Goal: Task Accomplishment & Management: Manage account settings

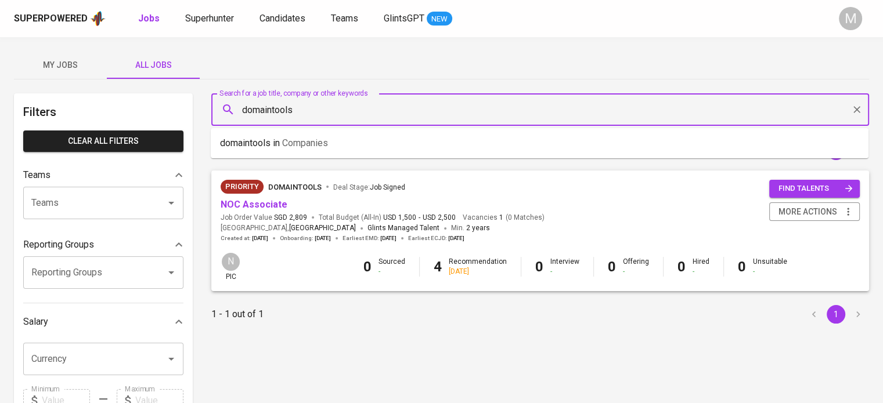
type input "domaintools"
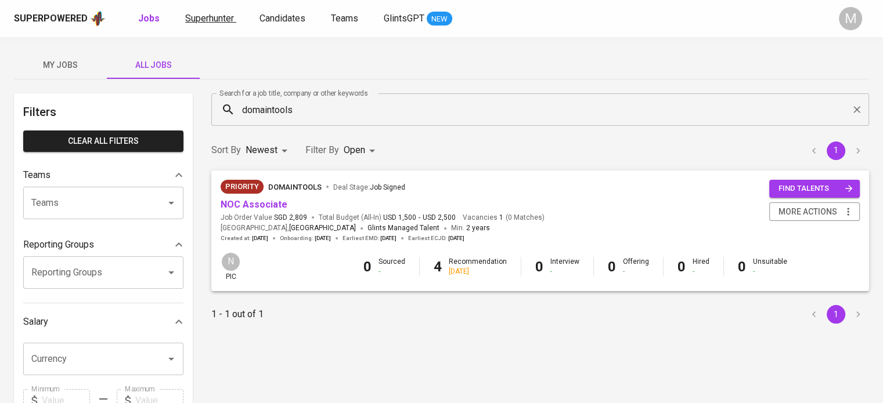
click at [221, 19] on span "Superhunter" at bounding box center [209, 18] width 49 height 11
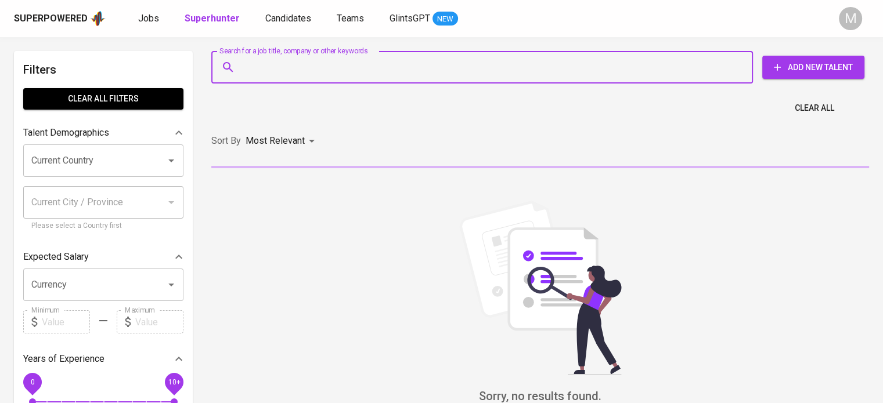
click at [304, 67] on input "Search for a job title, company or other keywords" at bounding box center [485, 67] width 490 height 22
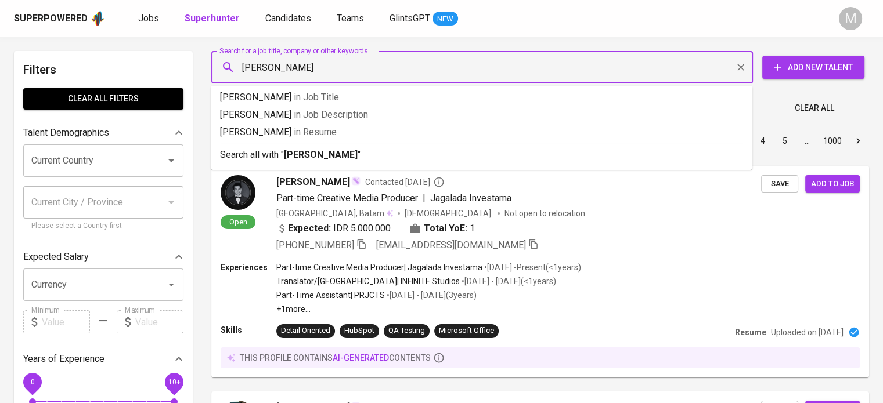
type input "[PERSON_NAME]"
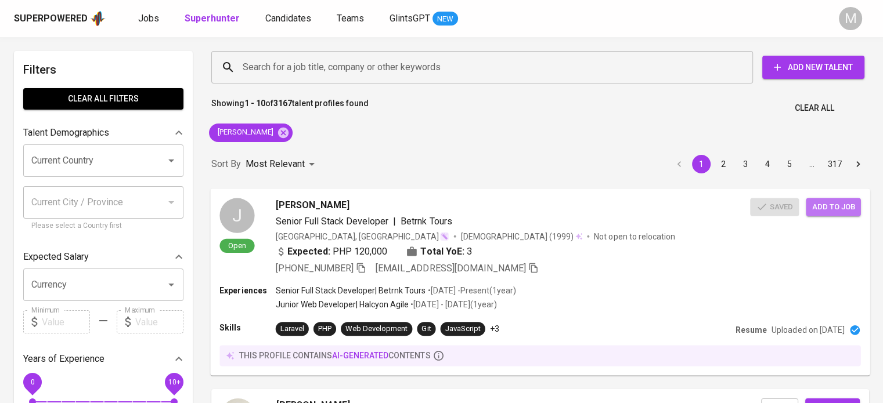
click at [830, 206] on span "Add to job" at bounding box center [832, 206] width 43 height 13
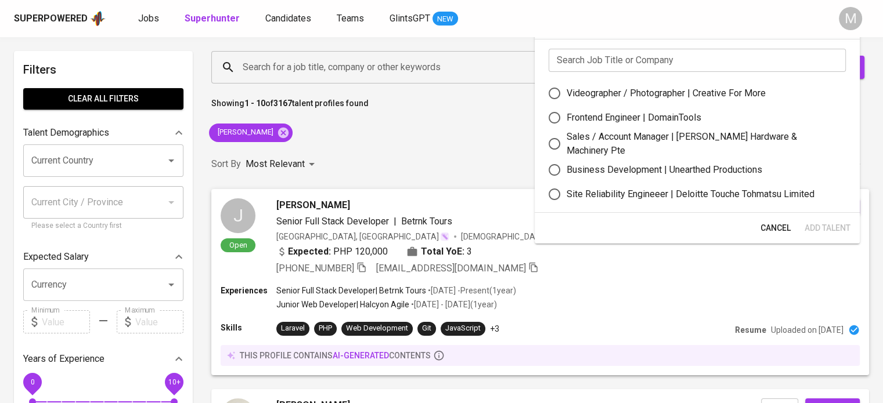
click at [664, 120] on div "Frontend Engineer | DomainTools" at bounding box center [633, 118] width 135 height 14
click at [566, 120] on input "Frontend Engineer | DomainTools" at bounding box center [554, 118] width 24 height 24
radio input "true"
click at [821, 229] on span "Add Talent" at bounding box center [827, 228] width 46 height 15
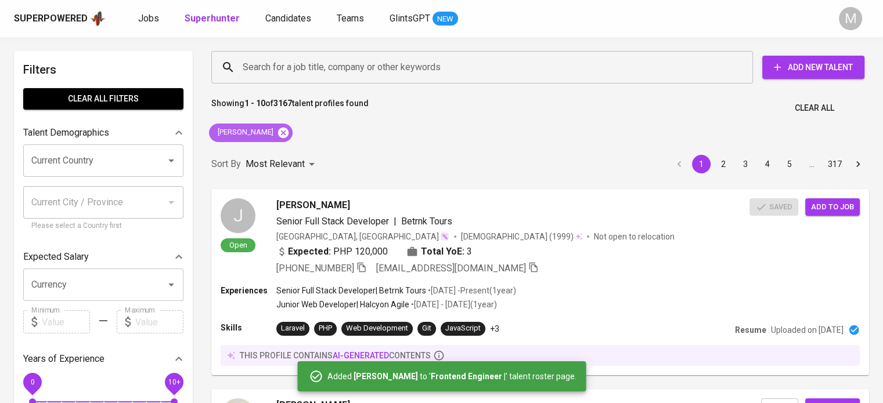
click at [277, 134] on icon at bounding box center [283, 133] width 13 height 13
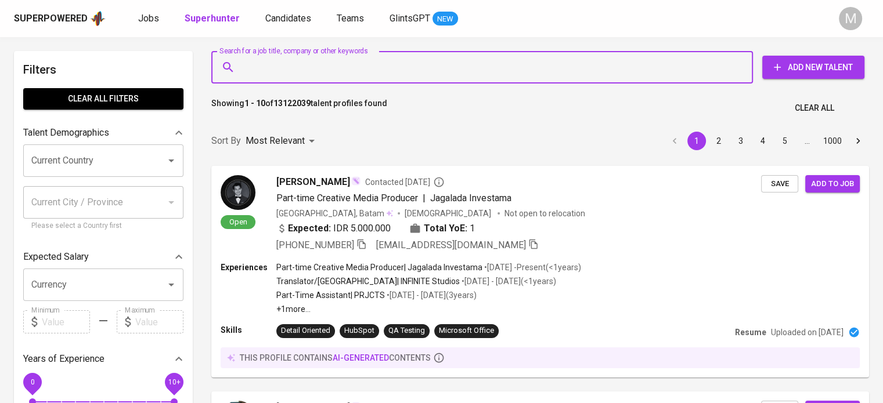
click at [338, 68] on input "Search for a job title, company or other keywords" at bounding box center [485, 67] width 490 height 22
paste input "[EMAIL_ADDRESS][DOMAIN_NAME]"
type input "[EMAIL_ADDRESS][DOMAIN_NAME]"
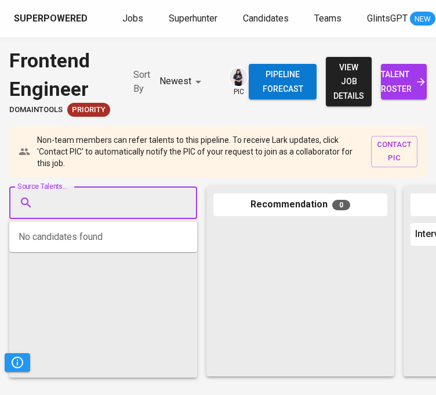
click at [121, 197] on input "Source Talents..." at bounding box center [99, 203] width 122 height 22
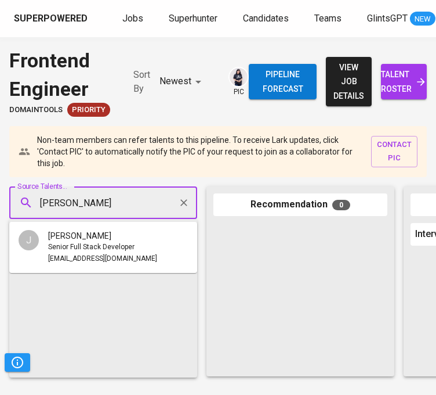
type input "[PERSON_NAME]"
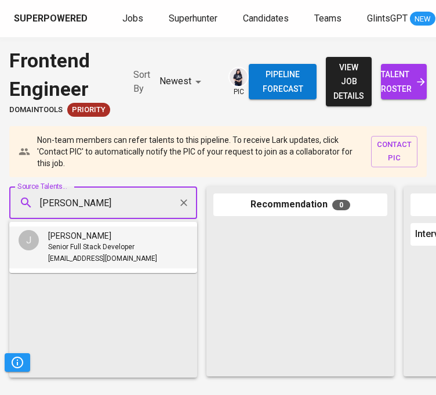
click at [119, 238] on div "[PERSON_NAME]" at bounding box center [102, 236] width 109 height 12
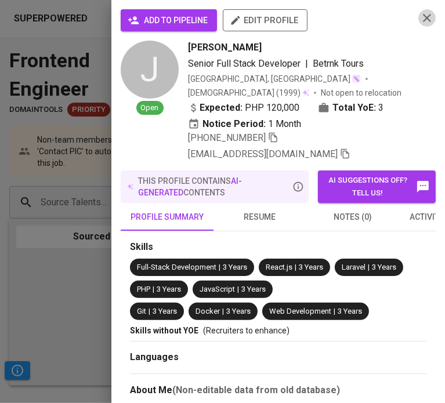
click at [420, 18] on icon "button" at bounding box center [427, 18] width 14 height 14
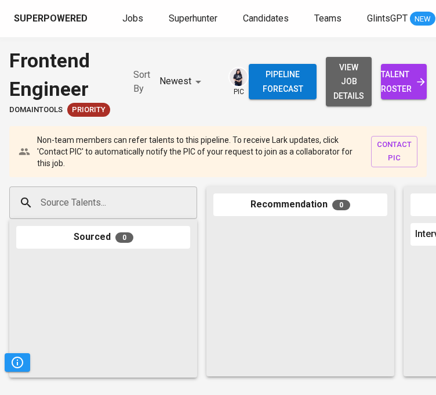
click at [360, 84] on span "view job details" at bounding box center [348, 81] width 27 height 43
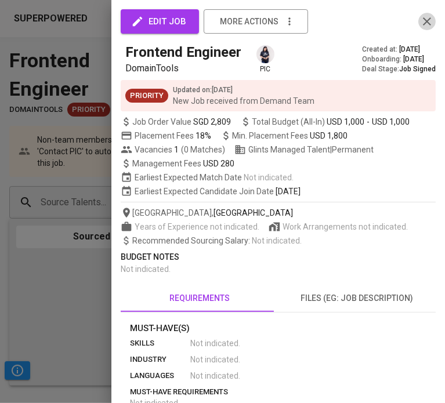
click at [420, 17] on icon "button" at bounding box center [427, 22] width 14 height 14
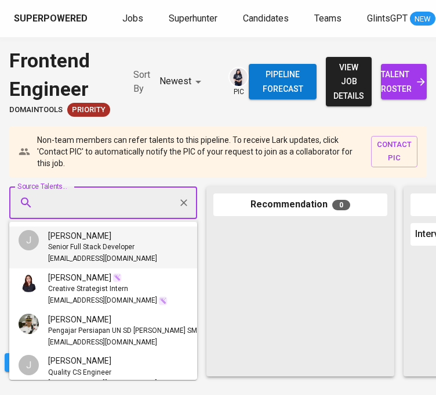
click at [111, 204] on input "Source Talents..." at bounding box center [99, 203] width 122 height 22
click at [108, 241] on div "[PERSON_NAME]" at bounding box center [102, 236] width 109 height 12
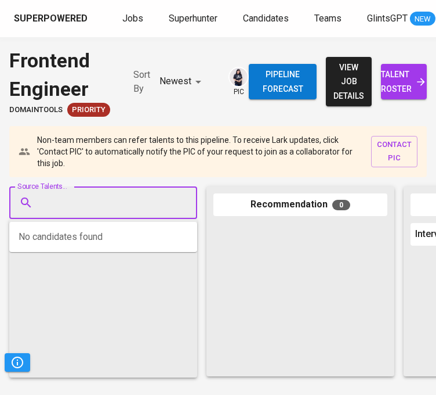
click at [150, 204] on input "Source Talents..." at bounding box center [99, 203] width 122 height 22
click at [134, 203] on input "Source Talents..." at bounding box center [99, 203] width 122 height 22
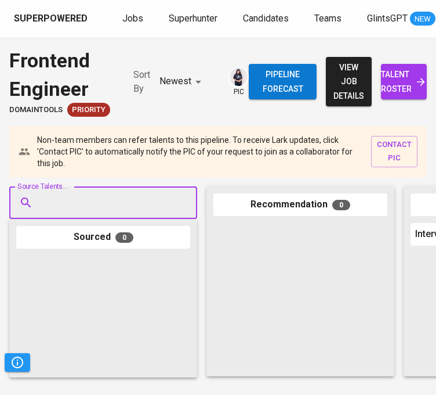
click at [134, 203] on input "Source Talents..." at bounding box center [99, 203] width 122 height 22
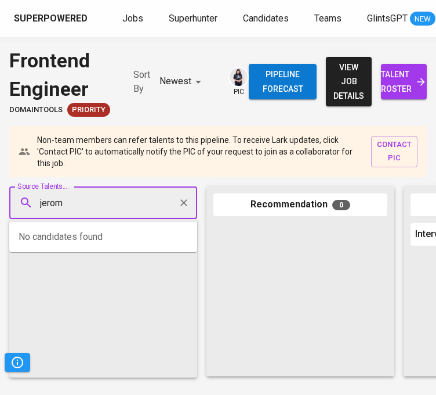
type input "jerome"
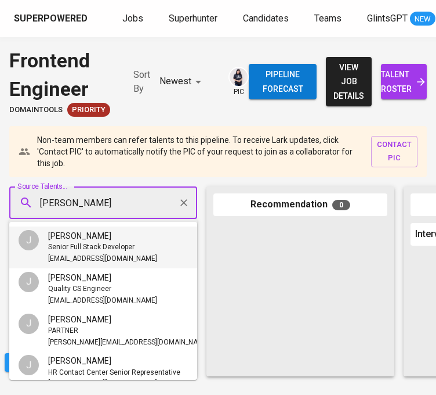
click at [130, 236] on div "[PERSON_NAME]" at bounding box center [102, 236] width 109 height 12
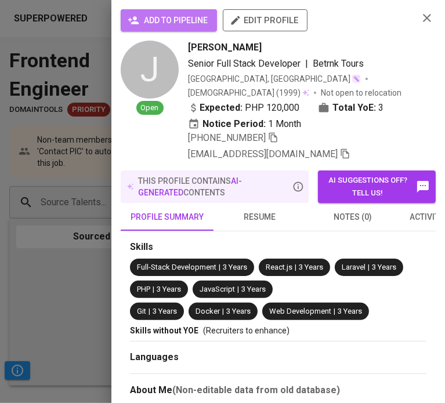
click at [165, 13] on span "add to pipeline" at bounding box center [169, 20] width 78 height 15
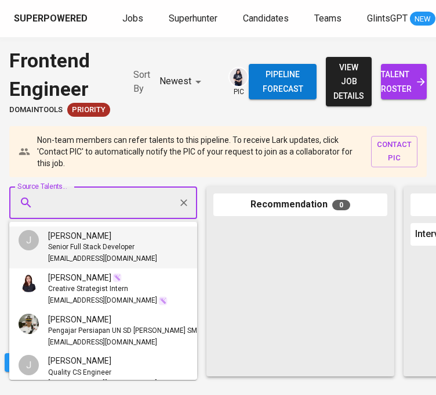
click at [91, 211] on input "Source Talents..." at bounding box center [99, 203] width 122 height 22
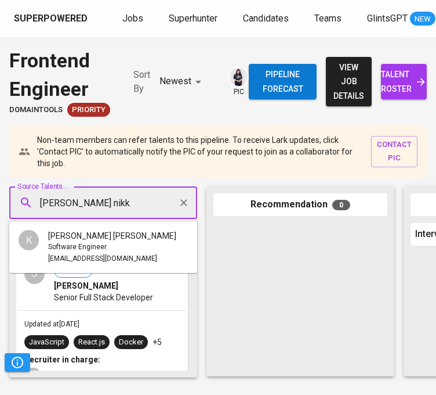
type input "kert rey nikko"
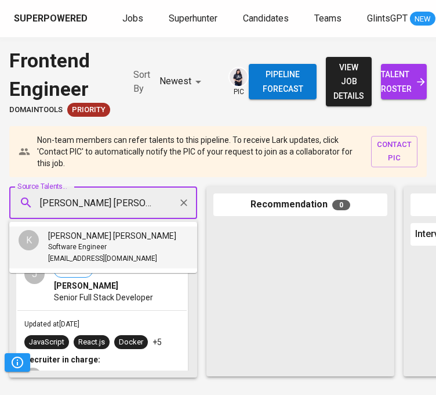
click at [116, 246] on div "Software Engineer" at bounding box center [112, 247] width 128 height 12
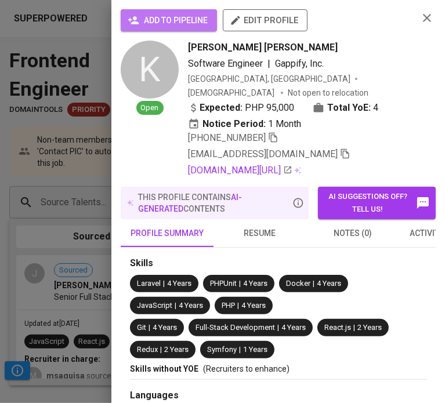
click at [193, 15] on span "add to pipeline" at bounding box center [169, 20] width 78 height 15
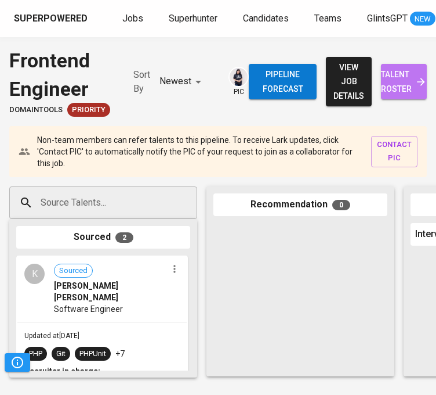
click at [398, 75] on span "talent roster" at bounding box center [404, 81] width 27 height 28
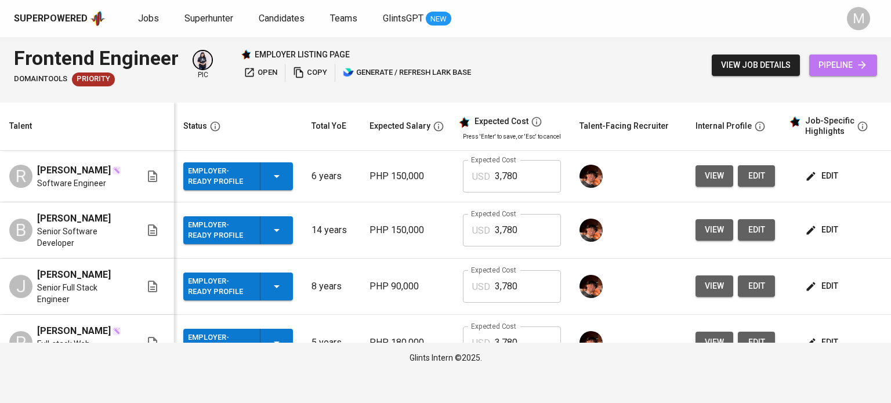
click at [445, 64] on span "pipeline" at bounding box center [843, 65] width 49 height 15
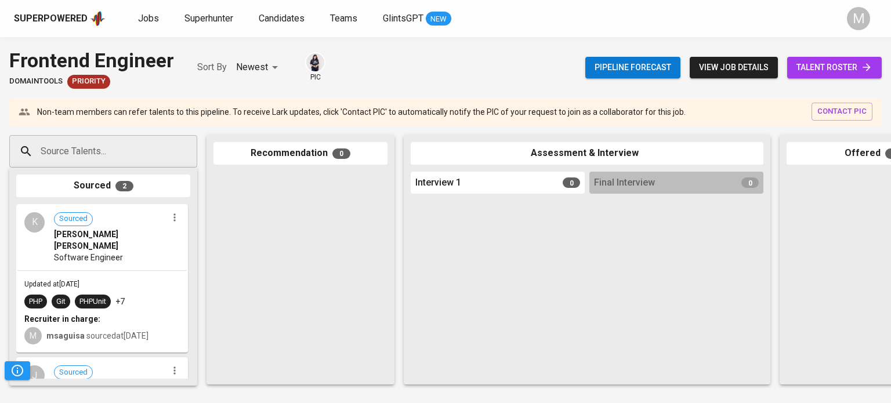
click at [445, 64] on span "talent roster" at bounding box center [835, 67] width 76 height 15
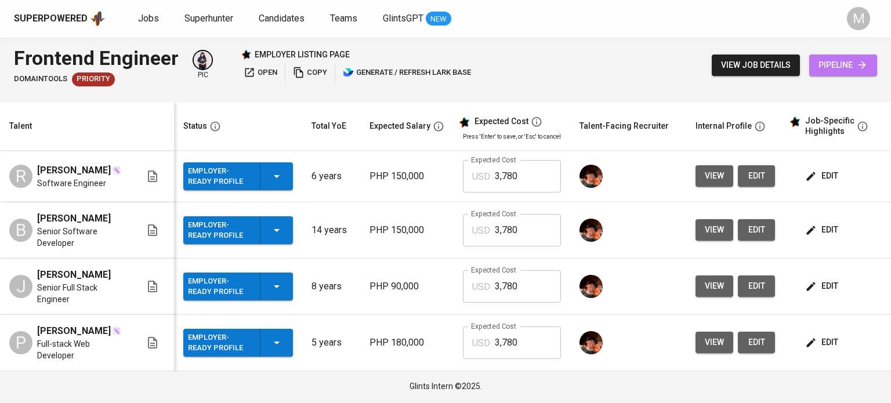
click at [445, 64] on span "pipeline" at bounding box center [843, 65] width 49 height 15
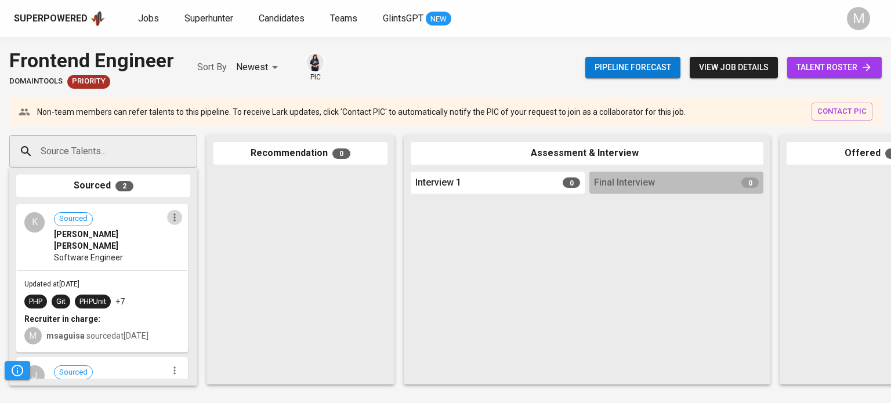
click at [169, 221] on icon "button" at bounding box center [175, 218] width 12 height 12
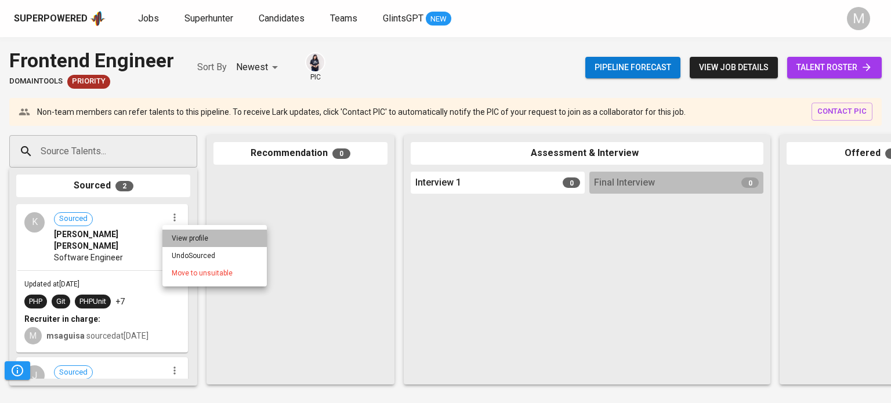
click at [199, 238] on li "View profile" at bounding box center [214, 238] width 104 height 17
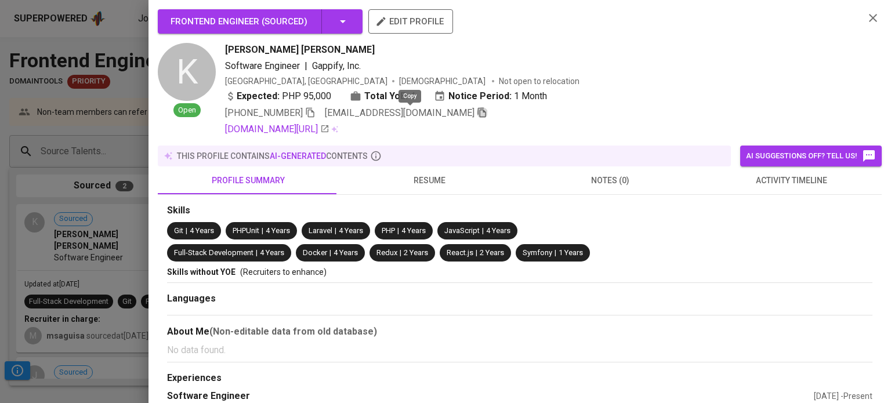
click at [445, 110] on icon "button" at bounding box center [482, 112] width 10 height 10
click at [445, 23] on icon "button" at bounding box center [873, 18] width 14 height 14
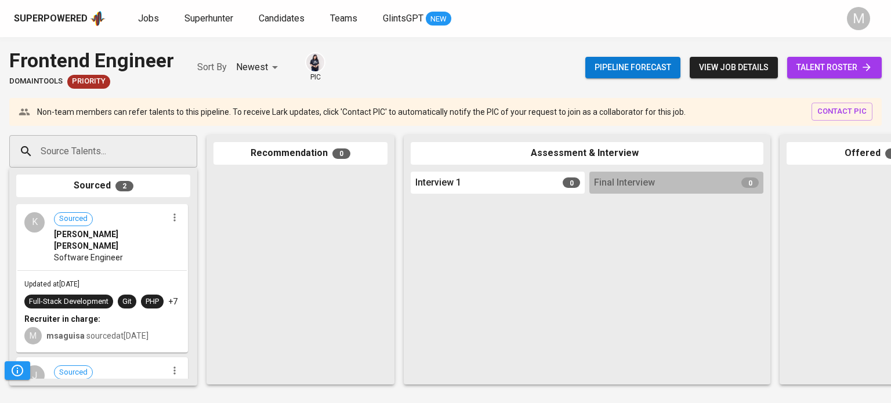
click at [445, 53] on div "Pipeline forecast view job details talent roster" at bounding box center [734, 67] width 297 height 42
click at [445, 71] on span "talent roster" at bounding box center [835, 67] width 76 height 15
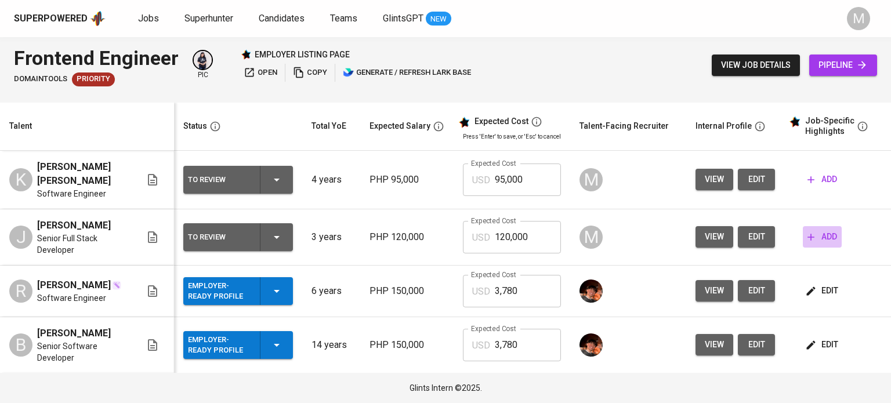
click at [445, 237] on span "add" at bounding box center [823, 237] width 30 height 15
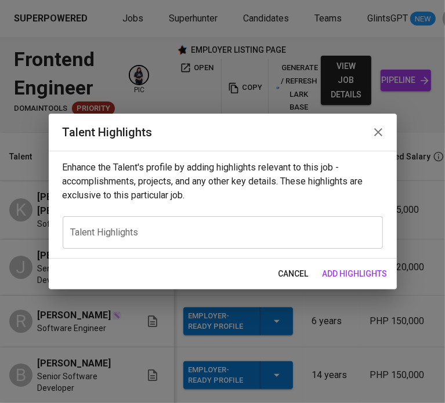
click at [189, 227] on div "x Talent Highlights" at bounding box center [223, 232] width 320 height 32
click at [375, 131] on icon "button" at bounding box center [378, 132] width 14 height 14
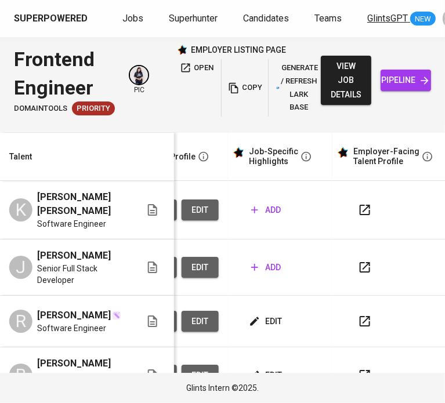
scroll to position [0, 110]
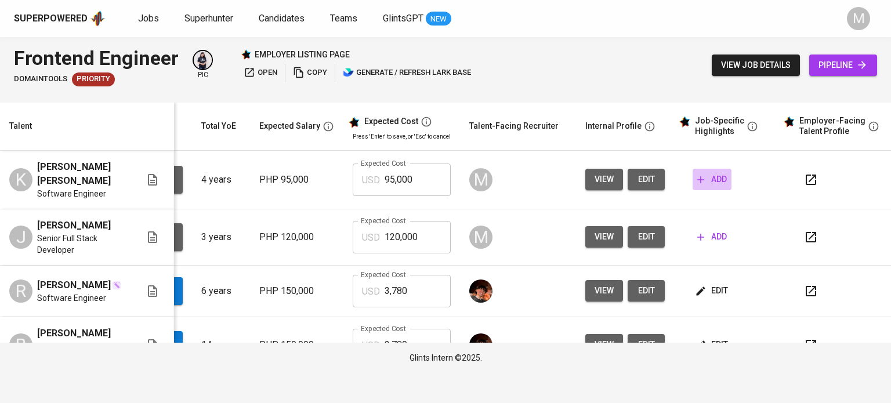
click at [445, 176] on span "add" at bounding box center [713, 179] width 30 height 15
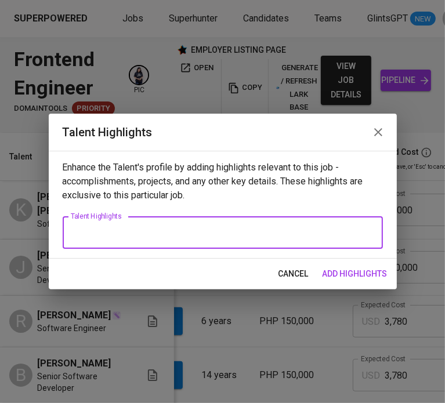
click at [231, 234] on textarea at bounding box center [223, 232] width 304 height 11
paste textarea "Kert Rey Nikko Lumahang is a results-driven Software Engineer with over 4 years…"
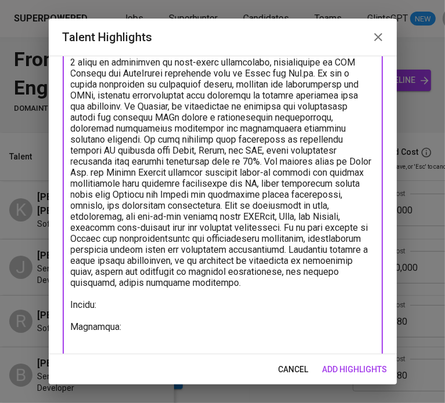
scroll to position [97, 0]
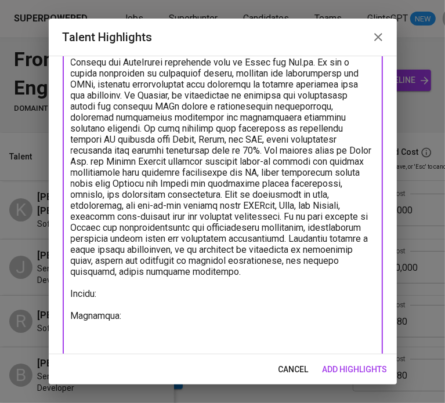
type textarea "Kert Rey Nikko Lumahang is a results-driven Software Engineer with over 4 years…"
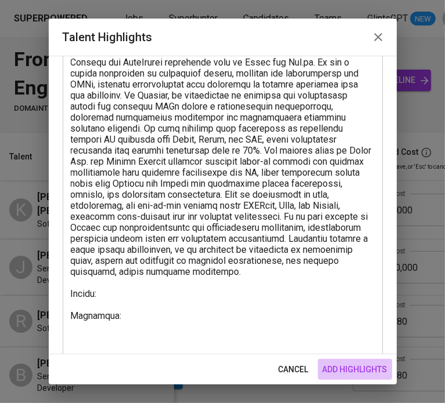
click at [350, 368] on span "add highlights" at bounding box center [355, 370] width 65 height 15
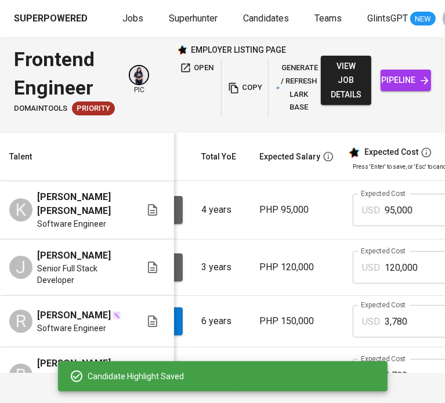
scroll to position [0, 557]
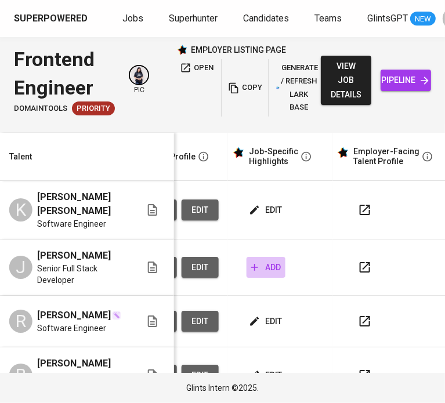
click at [262, 270] on span "add" at bounding box center [266, 268] width 30 height 15
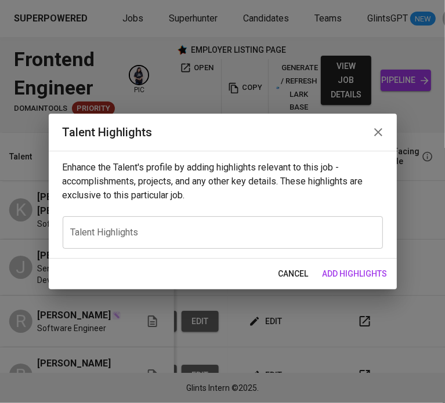
click at [203, 225] on div "x Talent Highlights" at bounding box center [223, 232] width 320 height 32
paste textarea "Jerome Hipolito is a Senior Full Stack Developer and Automation Tester with 3 y…"
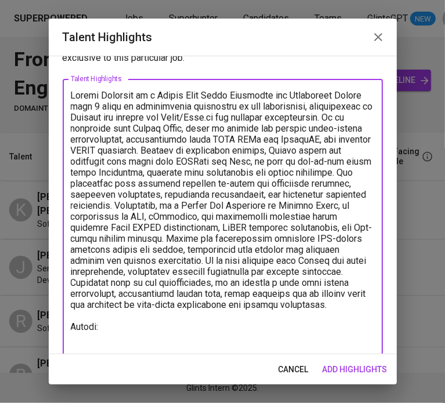
scroll to position [53, 0]
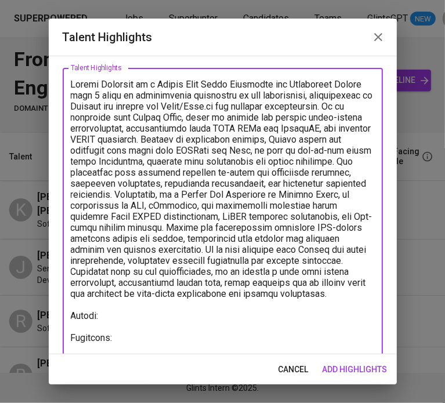
type textarea "Jerome Hipolito is a Senior Full Stack Developer and Automation Tester with 3 y…"
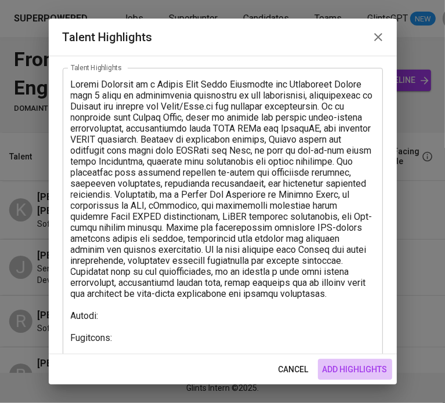
click at [350, 373] on span "add highlights" at bounding box center [355, 370] width 65 height 15
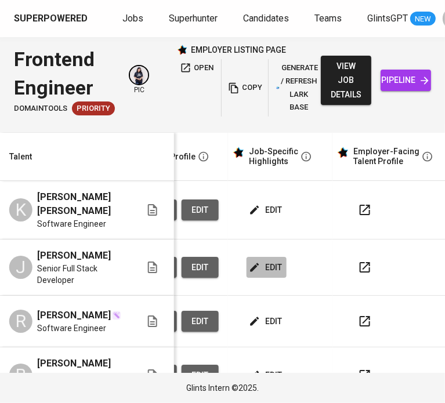
click at [263, 263] on span "edit" at bounding box center [266, 268] width 31 height 15
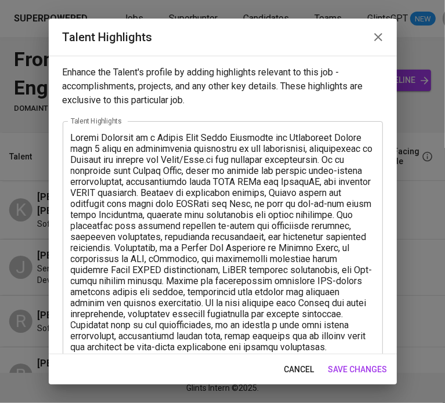
scroll to position [74, 0]
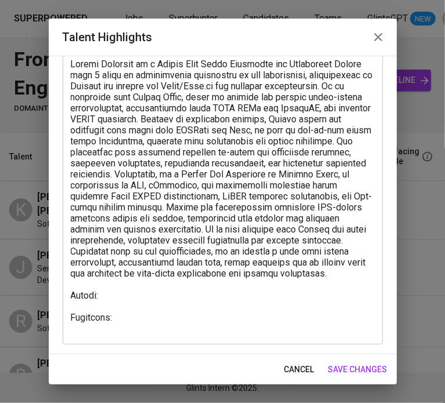
click at [129, 339] on div "x Talent Highlights" at bounding box center [223, 196] width 320 height 297
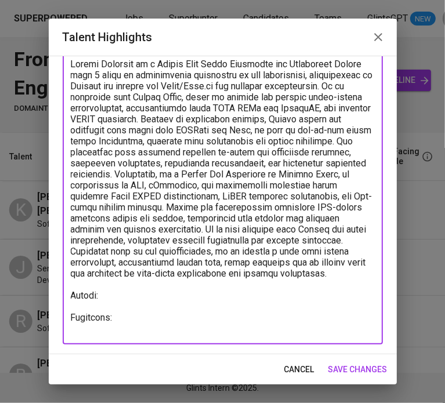
click at [109, 306] on textarea at bounding box center [223, 197] width 304 height 276
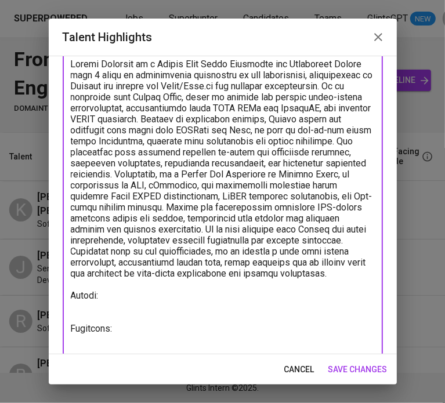
paste textarea "https://glints.sg.larksuite.com/file/D8jdbxHZqoWbXuxpshbldb2Sgtf?from=from_copy…"
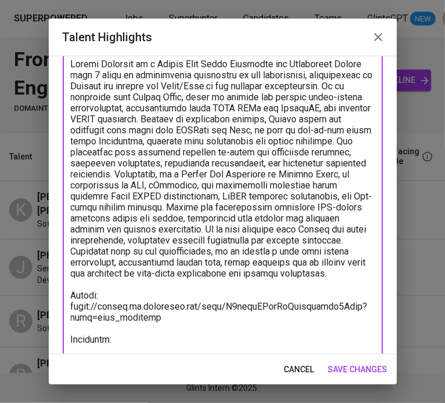
scroll to position [96, 0]
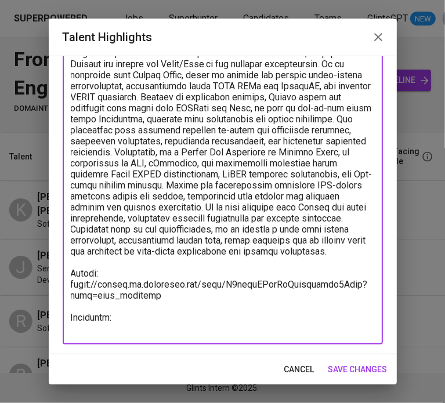
type textarea "Jerome Hipolito is a Senior Full Stack Developer and Automation Tester with 3 y…"
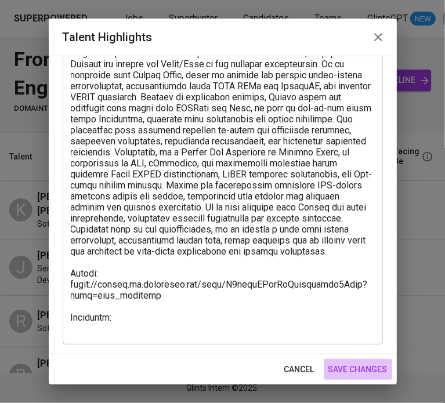
click at [357, 371] on span "save changes" at bounding box center [357, 370] width 59 height 15
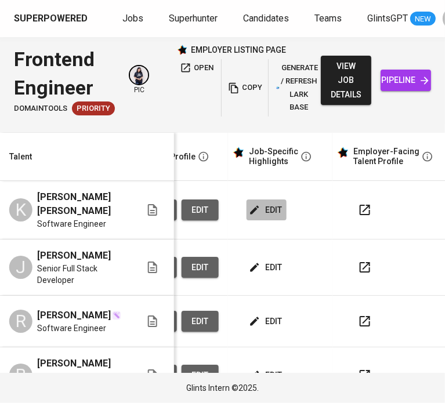
click at [260, 204] on span "edit" at bounding box center [266, 210] width 31 height 15
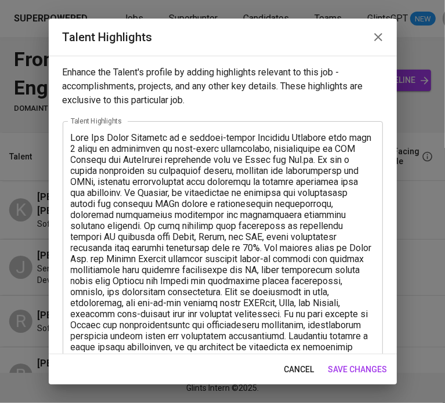
scroll to position [118, 0]
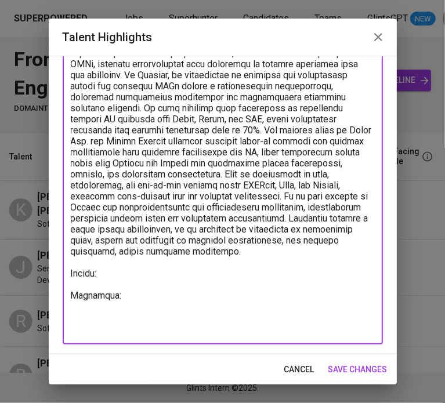
click at [124, 296] on textarea at bounding box center [223, 175] width 304 height 320
click at [114, 284] on textarea at bounding box center [223, 175] width 304 height 320
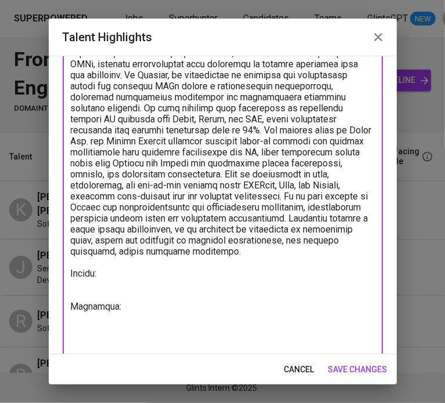
paste textarea "https://glints.sg.larksuite.com/file/WtoqbA7xdoZgvix4RlUlEkgtgMe?from=from_copy…"
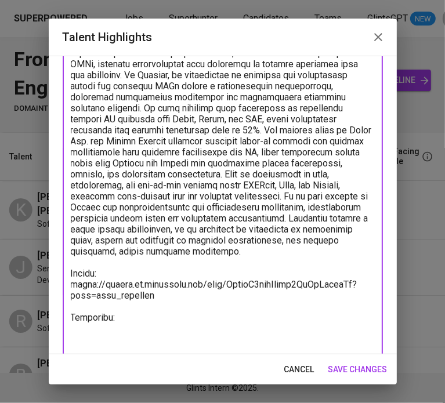
type textarea "Kert Rey Nikko Lumahang is a results-driven Software Engineer with over 4 years…"
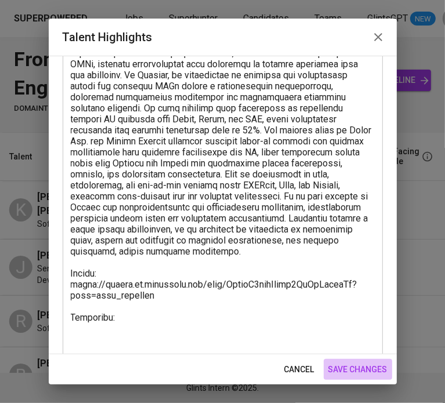
click at [353, 373] on span "save changes" at bounding box center [357, 370] width 59 height 15
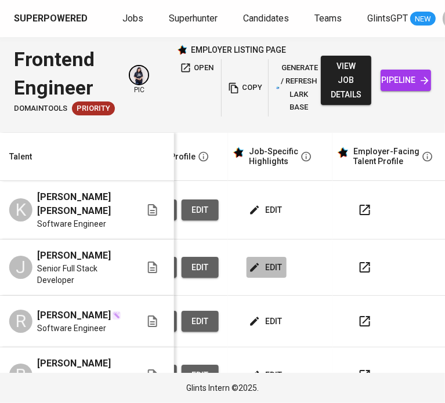
click at [270, 263] on span "edit" at bounding box center [266, 268] width 31 height 15
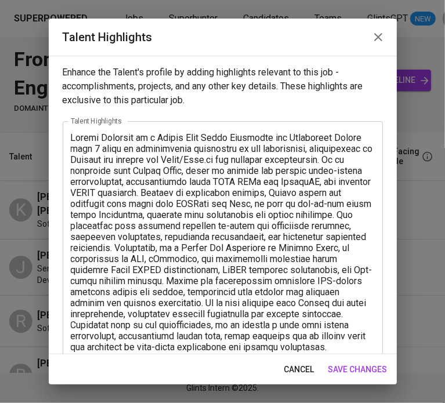
scroll to position [96, 0]
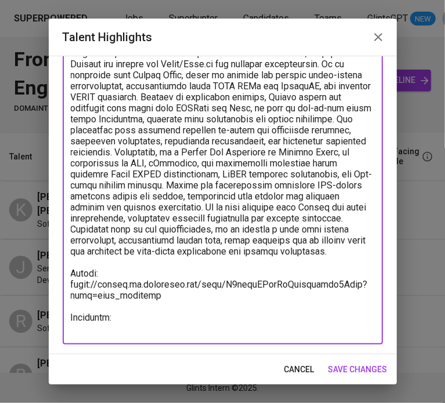
click at [123, 324] on textarea at bounding box center [223, 186] width 304 height 298
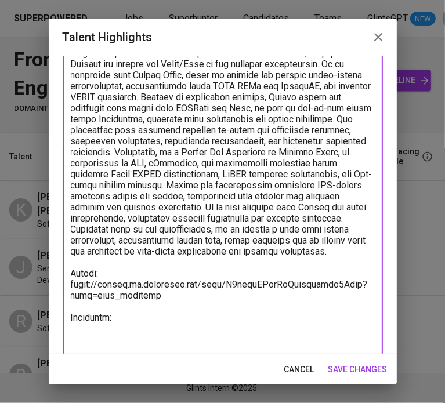
paste textarea "https://drive.google.com/drive/folders/12JsHmVguNvARdyngSg7Uic2syNvdMVnC"
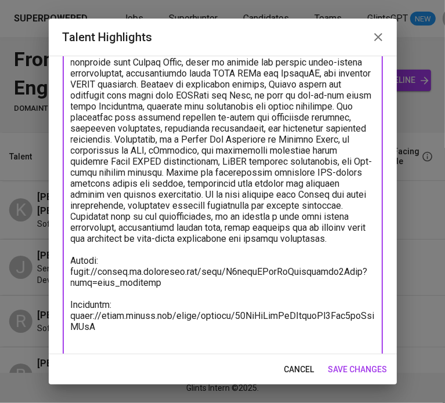
scroll to position [120, 0]
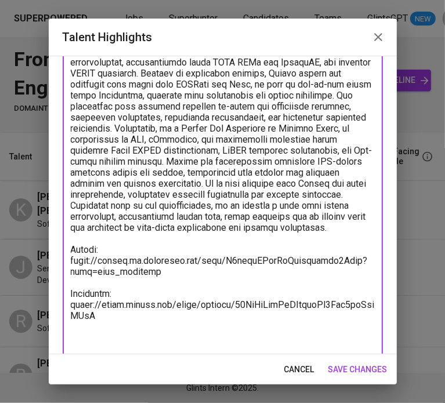
type textarea "Jerome Hipolito is a Senior Full Stack Developer and Automation Tester with 3 y…"
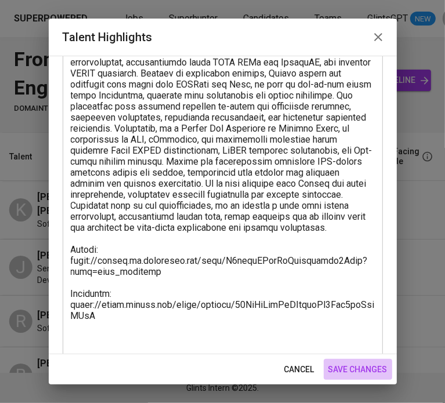
click at [344, 366] on span "save changes" at bounding box center [357, 370] width 59 height 15
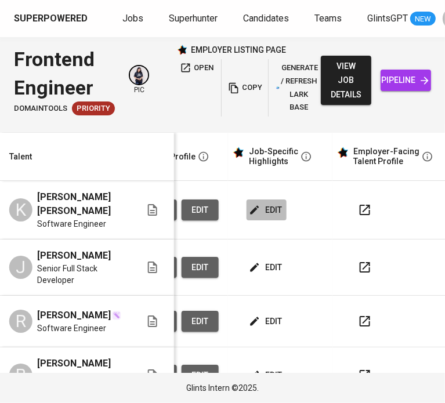
click at [262, 207] on span "edit" at bounding box center [266, 210] width 31 height 15
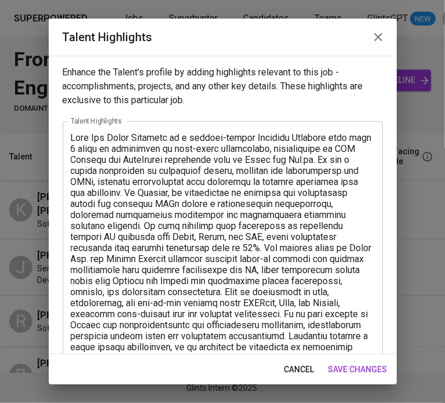
scroll to position [140, 0]
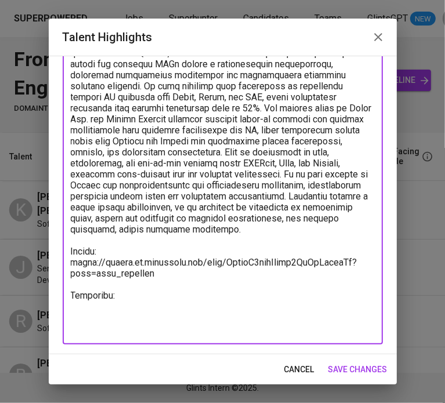
click at [111, 327] on textarea at bounding box center [223, 163] width 304 height 342
paste textarea "https://glints.sg.larksuite.com/file/RcE7bRy0poNEPTxMDIpl2ryrgah?from=from_copy…"
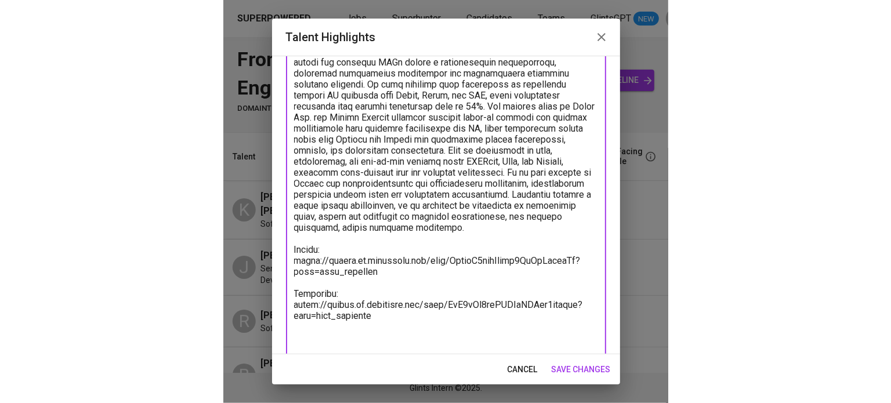
scroll to position [173, 0]
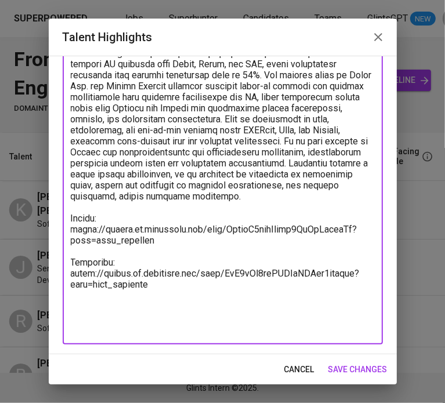
type textarea "Kert Rey Nikko Lumahang is a results-driven Software Engineer with over 4 years…"
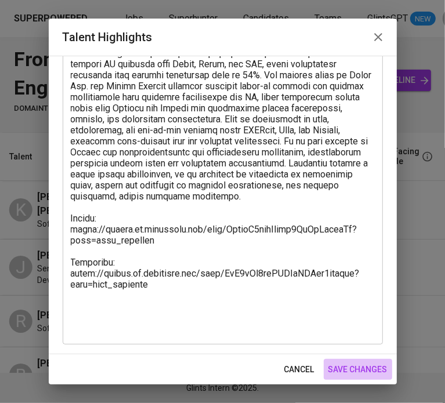
click at [357, 367] on span "save changes" at bounding box center [357, 370] width 59 height 15
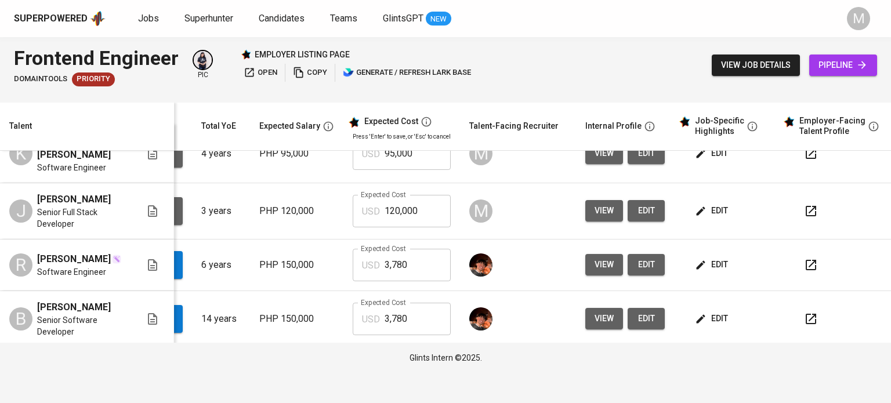
scroll to position [0, 110]
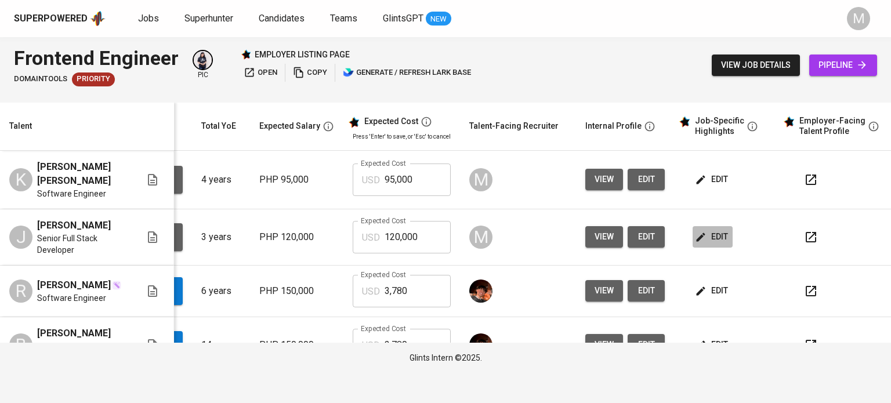
click at [445, 234] on span "edit" at bounding box center [713, 237] width 31 height 15
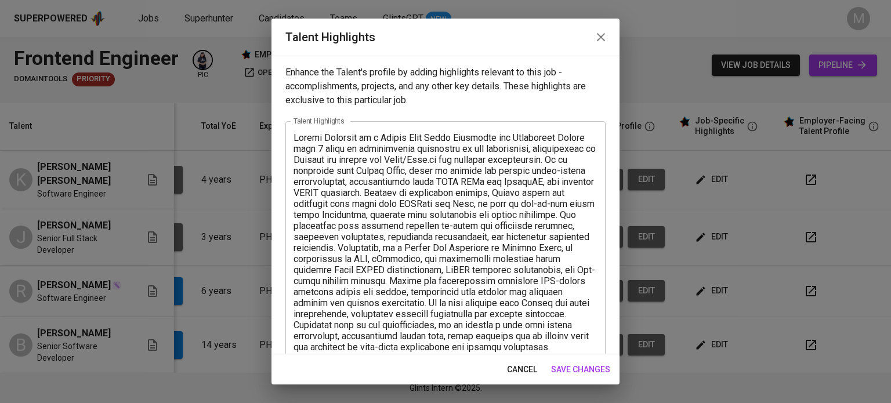
scroll to position [140, 0]
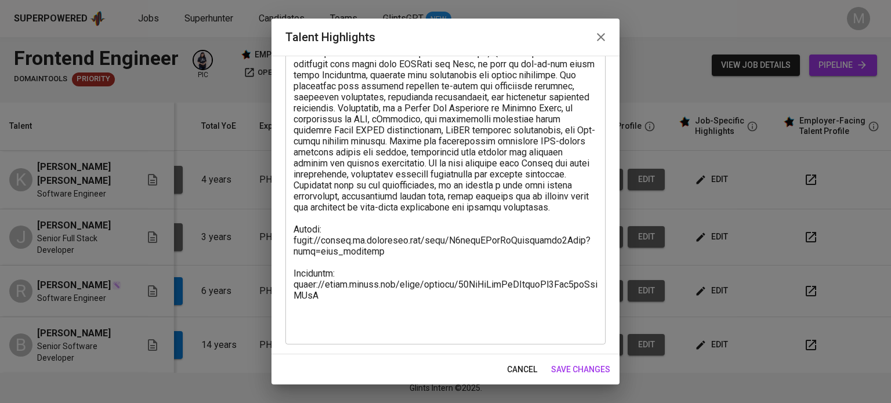
click at [313, 338] on div "x Talent Highlights" at bounding box center [446, 162] width 320 height 363
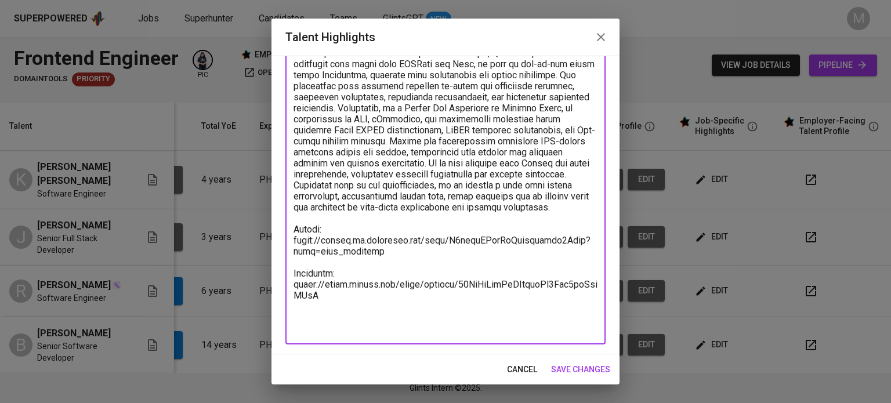
click at [316, 315] on textarea at bounding box center [446, 163] width 304 height 342
paste textarea "[Talent Salary] Total Payroll Cost in USD: $2,806.14 Candidate Net Salary: $2,1…"
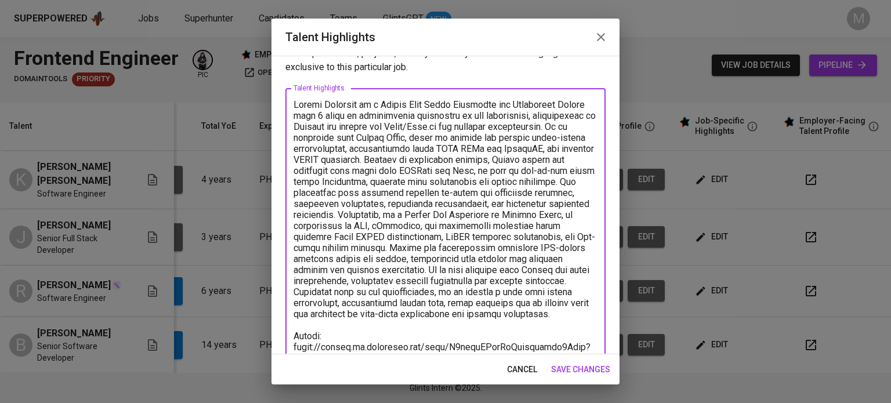
scroll to position [0, 0]
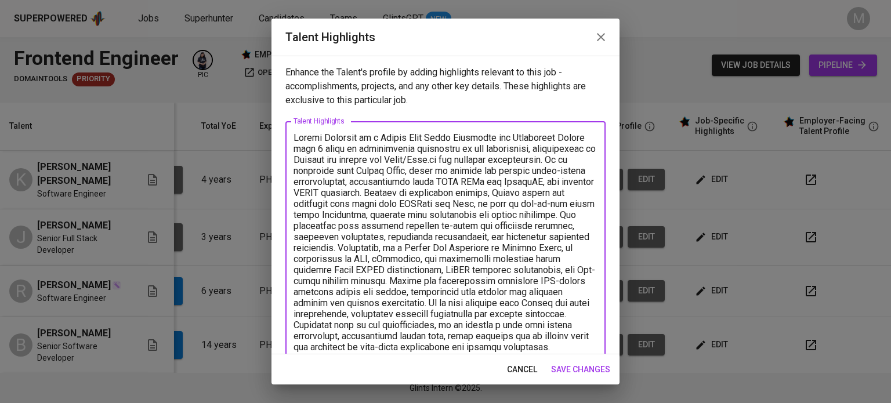
type textarea "Jerome Hipolito is a Senior Full Stack Developer and Automation Tester with 3 y…"
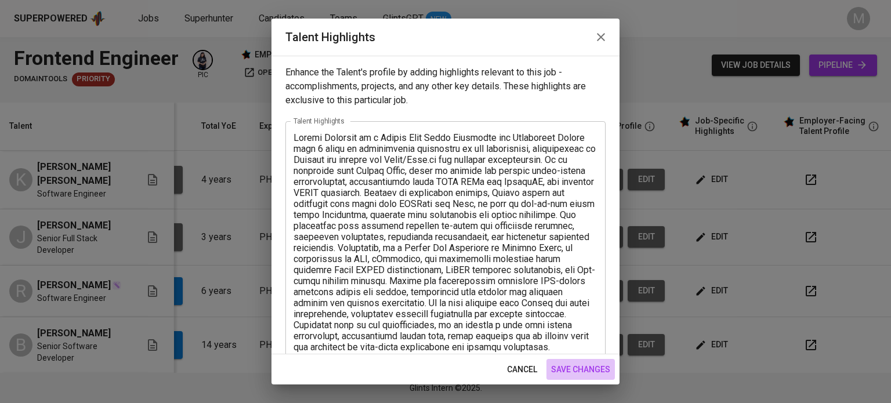
click at [445, 373] on span "save changes" at bounding box center [580, 370] width 59 height 15
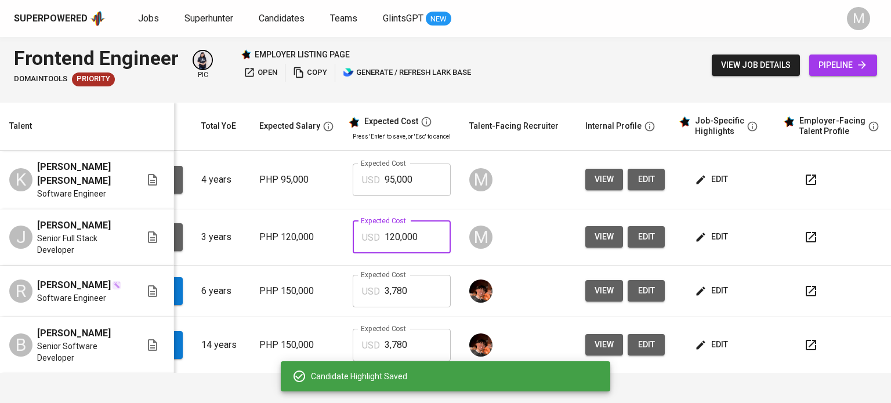
click at [407, 244] on input "120,000" at bounding box center [418, 237] width 66 height 32
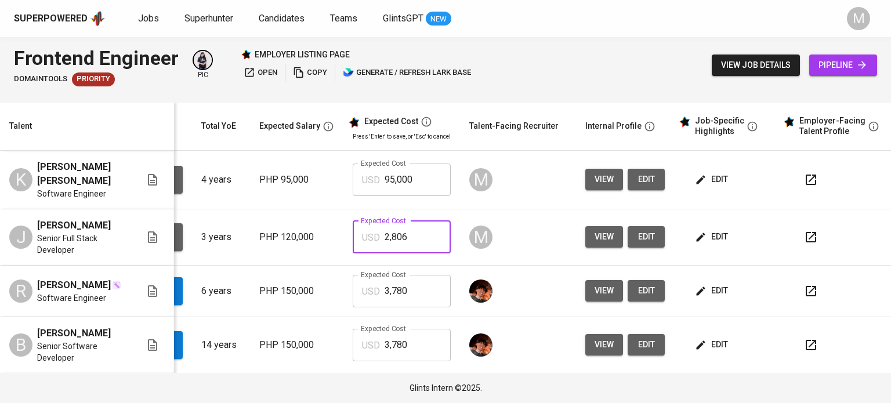
type input "2,806"
click at [445, 176] on span "edit" at bounding box center [713, 179] width 31 height 15
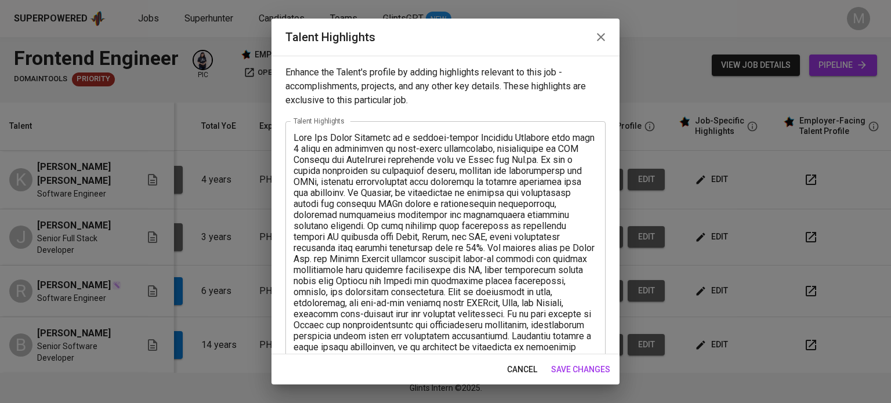
scroll to position [173, 0]
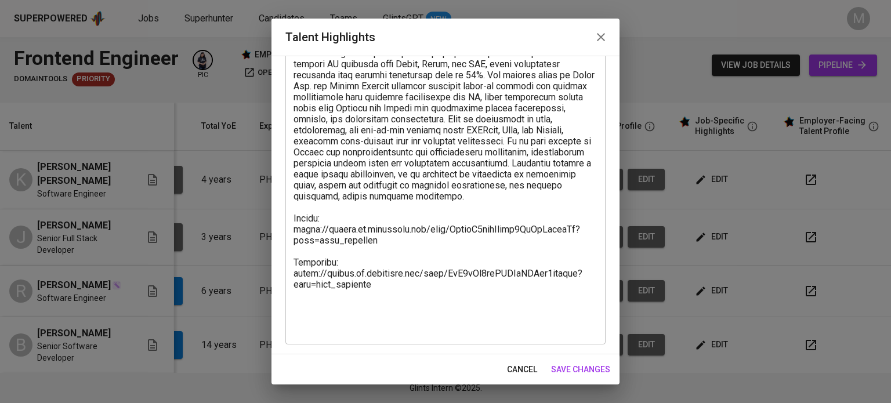
click at [323, 338] on div "x Talent Highlights" at bounding box center [446, 146] width 320 height 396
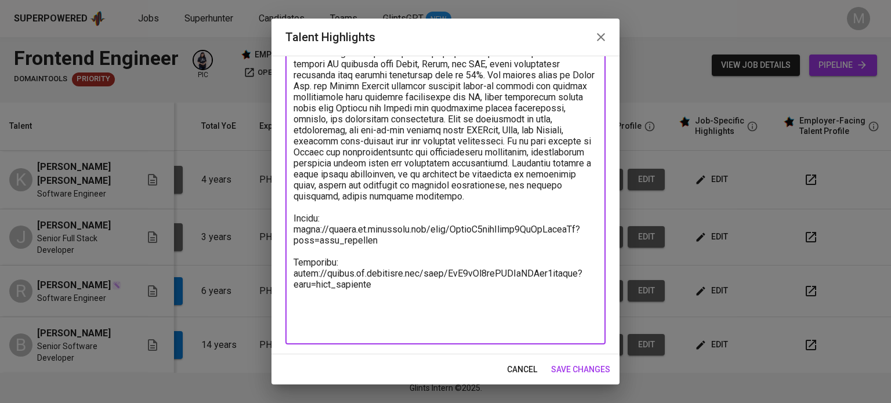
scroll to position [172, 0]
click at [326, 308] on textarea at bounding box center [446, 147] width 304 height 375
paste textarea "[Talent Salary] Total Payroll Cost in USD: $2,806.14 Candidate Net Salary: $2,1…"
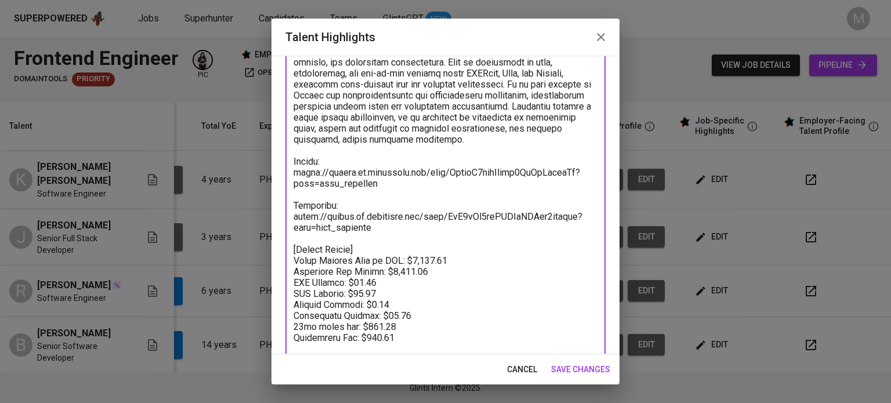
click at [412, 283] on textarea at bounding box center [446, 134] width 304 height 463
click at [427, 269] on textarea at bounding box center [446, 134] width 304 height 463
click at [443, 274] on textarea at bounding box center [446, 134] width 304 height 463
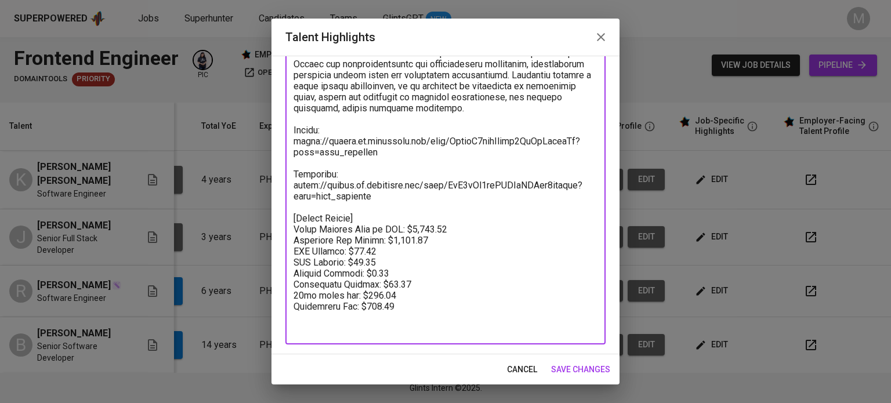
click at [385, 294] on textarea at bounding box center [446, 102] width 304 height 463
click at [399, 295] on textarea at bounding box center [446, 102] width 304 height 463
click at [397, 310] on textarea at bounding box center [446, 102] width 304 height 463
type textarea "Kert Rey Nikko Lumahang is a results-driven Software Engineer with over 4 years…"
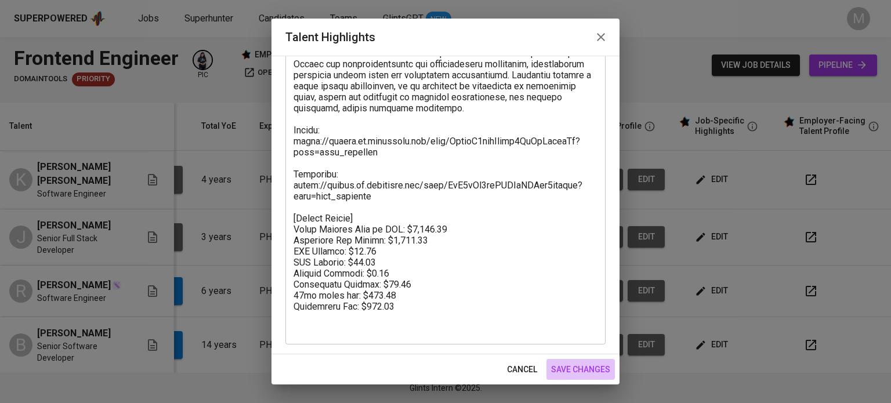
click at [445, 368] on span "save changes" at bounding box center [580, 370] width 59 height 15
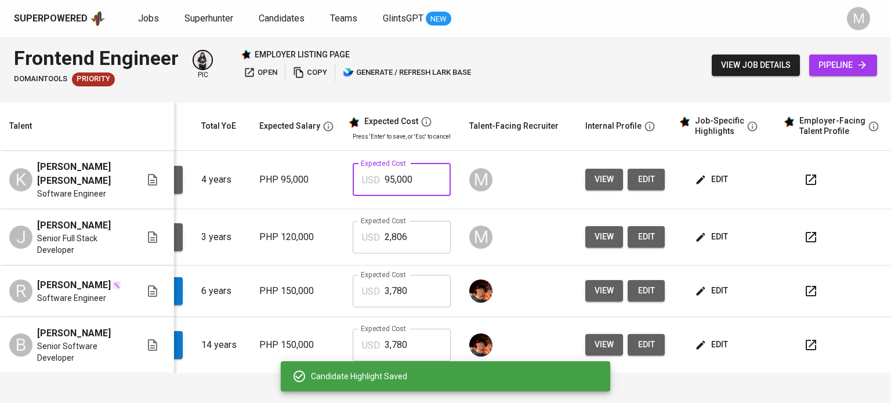
click at [418, 178] on input "95,000" at bounding box center [418, 180] width 66 height 32
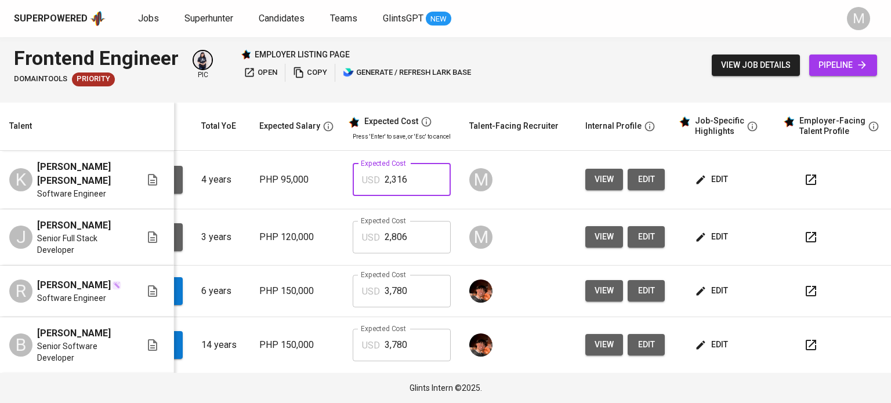
type input "2,316"
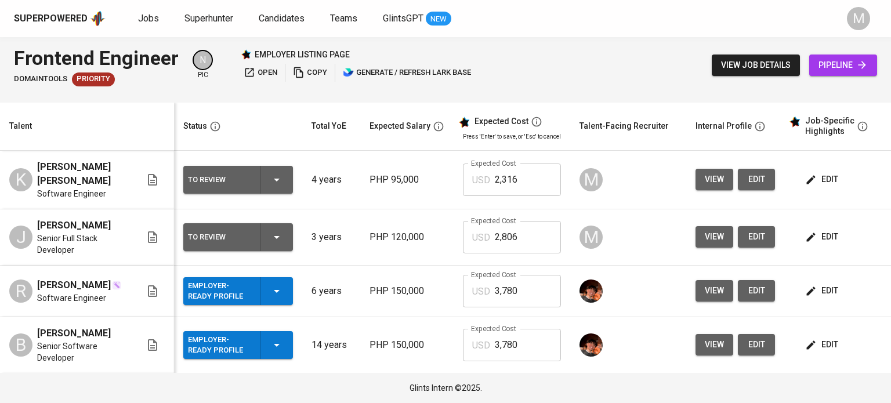
scroll to position [278, 0]
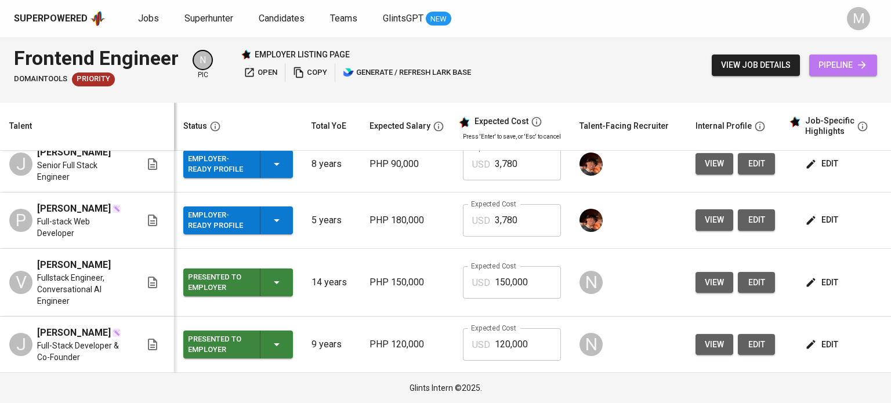
click at [832, 64] on span "pipeline" at bounding box center [843, 65] width 49 height 15
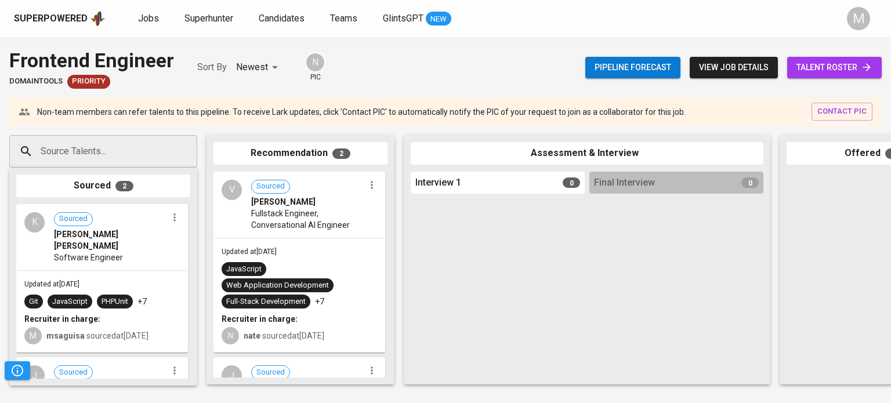
click at [833, 67] on span "talent roster" at bounding box center [835, 67] width 76 height 15
